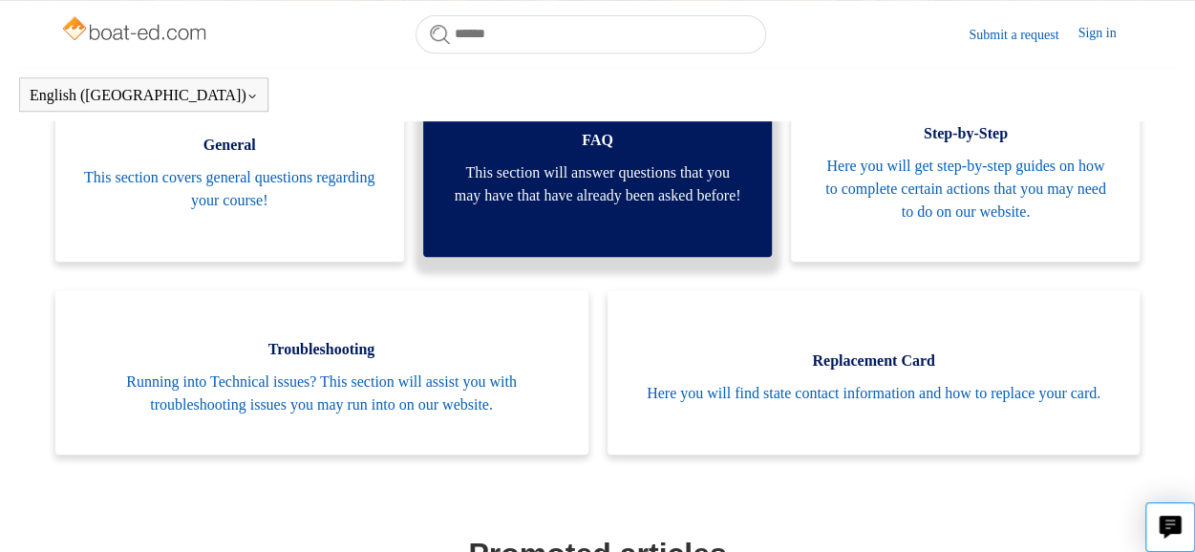
scroll to position [424, 0]
click at [560, 184] on span "This section will answer questions that you may have that have already been ask…" at bounding box center [597, 184] width 291 height 46
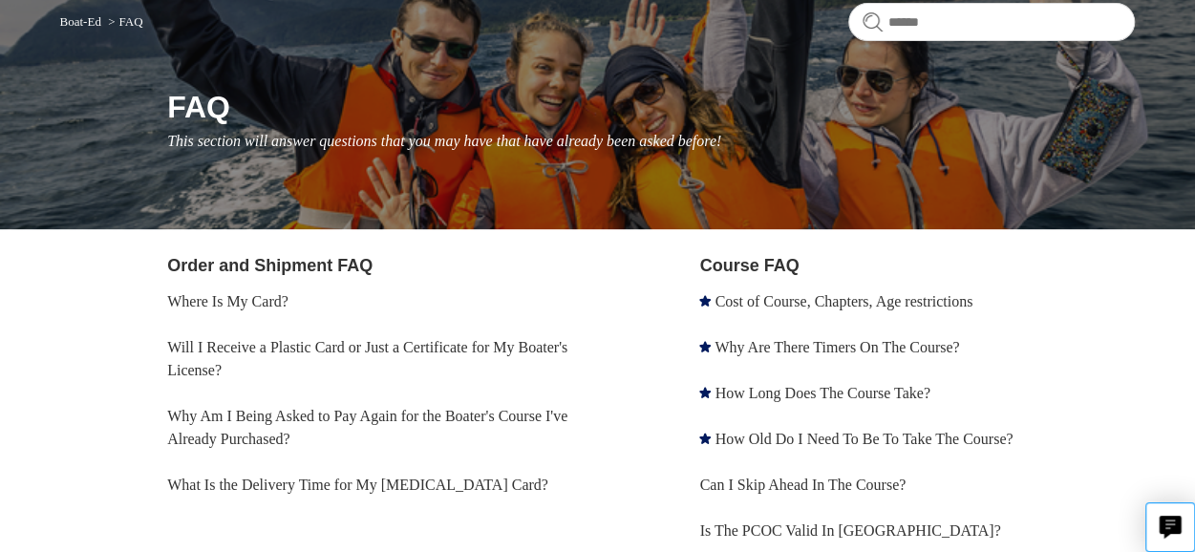
scroll to position [191, 0]
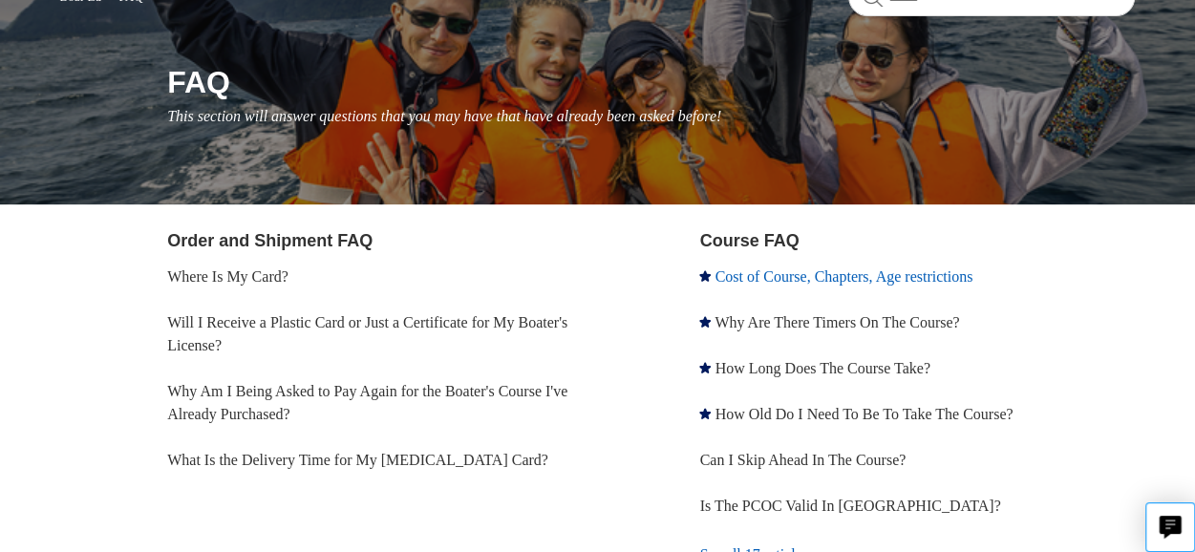
click at [881, 274] on link "Cost of Course, Chapters, Age restrictions" at bounding box center [844, 277] width 258 height 16
